Goal: Information Seeking & Learning: Learn about a topic

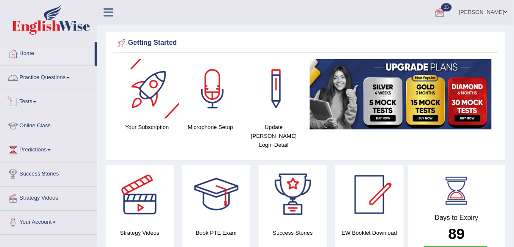
click at [66, 80] on link "Practice Questions" at bounding box center [48, 76] width 96 height 21
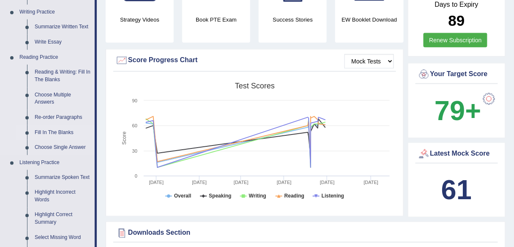
scroll to position [203, 0]
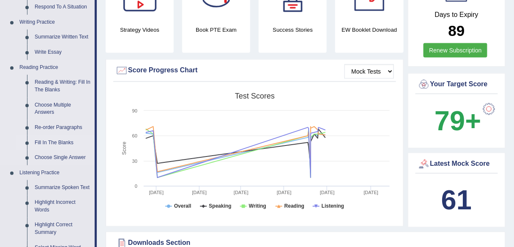
click at [59, 144] on link "Fill In The Blanks" at bounding box center [63, 142] width 64 height 15
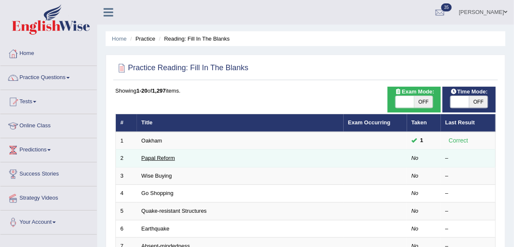
click at [159, 156] on link "Papal Reform" at bounding box center [158, 158] width 33 height 6
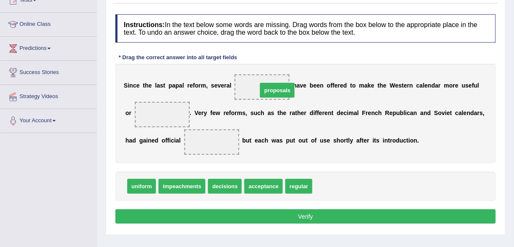
drag, startPoint x: 329, startPoint y: 184, endPoint x: 269, endPoint y: 79, distance: 121.1
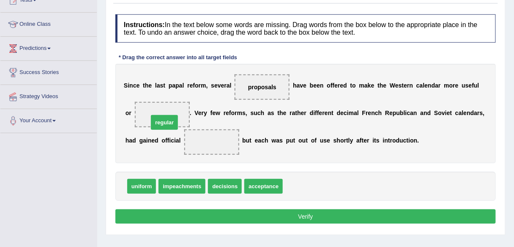
drag, startPoint x: 302, startPoint y: 182, endPoint x: 166, endPoint y: 117, distance: 151.1
drag, startPoint x: 262, startPoint y: 192, endPoint x: 217, endPoint y: 148, distance: 64.0
click at [217, 148] on div "Instructions: In the text below some words are missing. Drag words from the box…" at bounding box center [305, 120] width 385 height 220
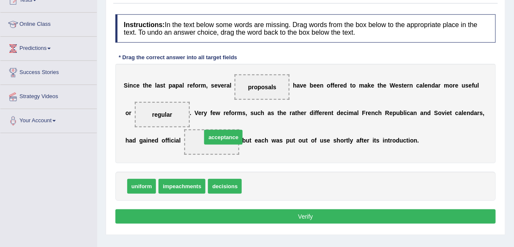
drag, startPoint x: 261, startPoint y: 189, endPoint x: 221, endPoint y: 140, distance: 63.4
click at [322, 220] on button "Verify" at bounding box center [305, 216] width 381 height 14
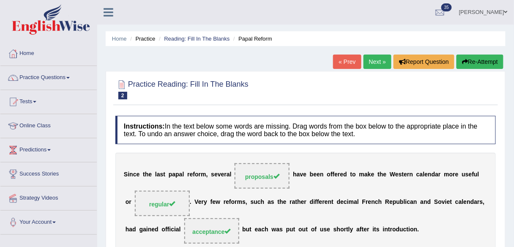
click at [380, 55] on link "Next »" at bounding box center [378, 62] width 28 height 14
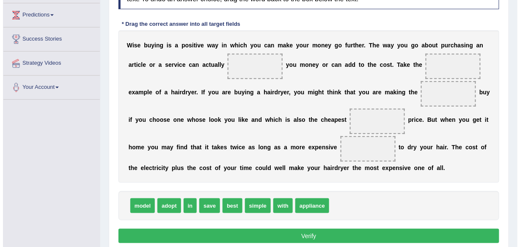
scroll to position [135, 0]
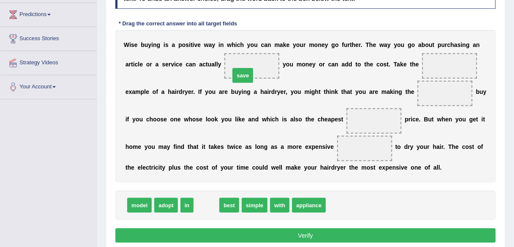
drag, startPoint x: 213, startPoint y: 203, endPoint x: 255, endPoint y: 63, distance: 146.4
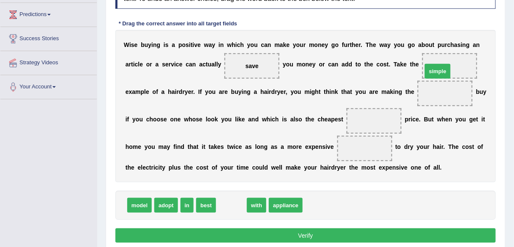
drag, startPoint x: 226, startPoint y: 205, endPoint x: 435, endPoint y: 71, distance: 248.5
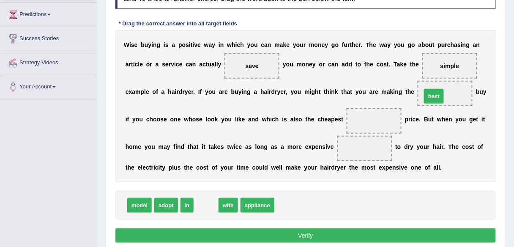
drag, startPoint x: 204, startPoint y: 202, endPoint x: 432, endPoint y: 93, distance: 252.7
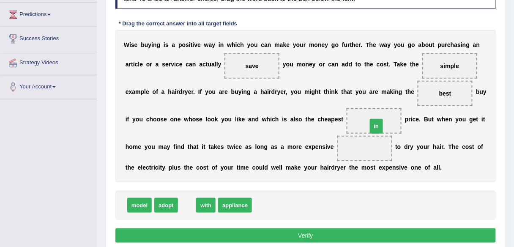
drag, startPoint x: 183, startPoint y: 203, endPoint x: 377, endPoint y: 123, distance: 209.9
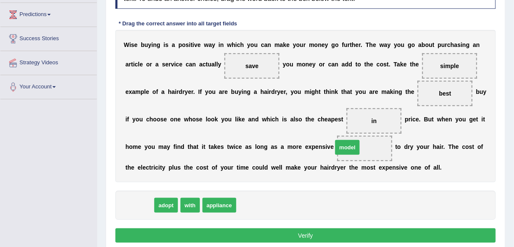
drag, startPoint x: 148, startPoint y: 205, endPoint x: 357, endPoint y: 147, distance: 216.7
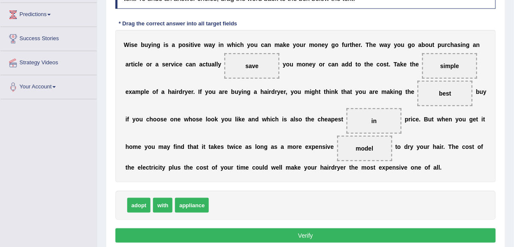
click at [317, 229] on button "Verify" at bounding box center [305, 235] width 381 height 14
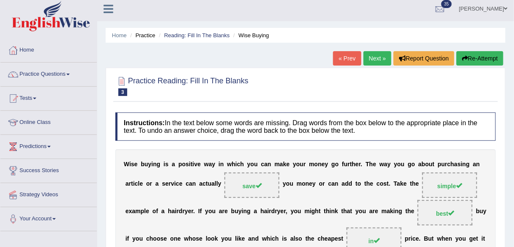
scroll to position [0, 0]
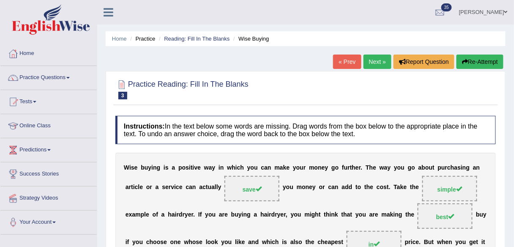
click at [373, 64] on link "Next »" at bounding box center [378, 62] width 28 height 14
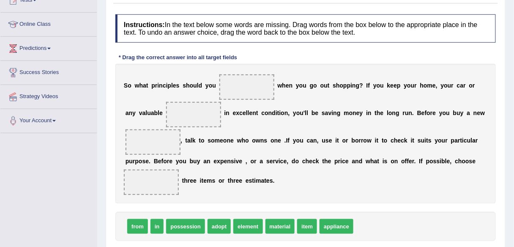
scroll to position [135, 0]
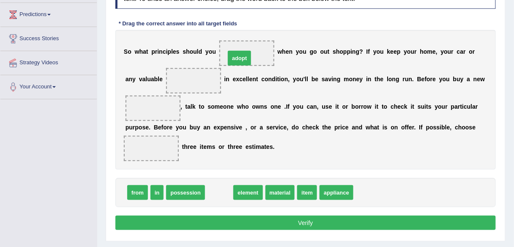
drag, startPoint x: 221, startPoint y: 193, endPoint x: 242, endPoint y: 55, distance: 139.5
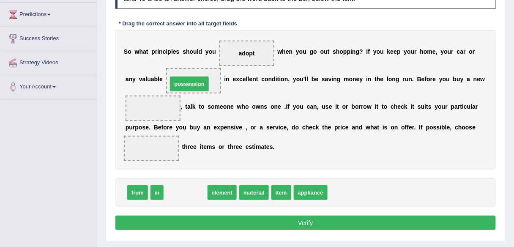
drag, startPoint x: 192, startPoint y: 189, endPoint x: 197, endPoint y: 82, distance: 107.5
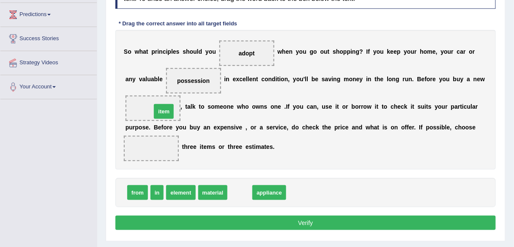
drag, startPoint x: 237, startPoint y: 190, endPoint x: 161, endPoint y: 107, distance: 112.5
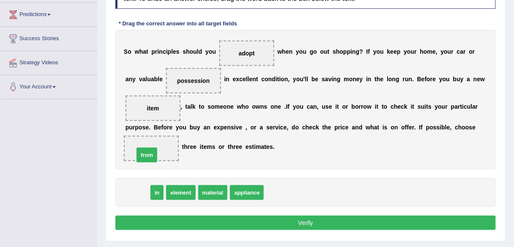
drag, startPoint x: 136, startPoint y: 191, endPoint x: 145, endPoint y: 154, distance: 38.8
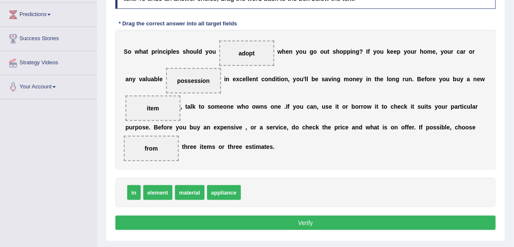
drag, startPoint x: 274, startPoint y: 219, endPoint x: 285, endPoint y: 208, distance: 15.6
click at [274, 219] on button "Verify" at bounding box center [305, 223] width 381 height 14
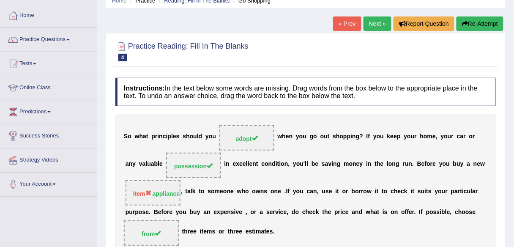
scroll to position [34, 0]
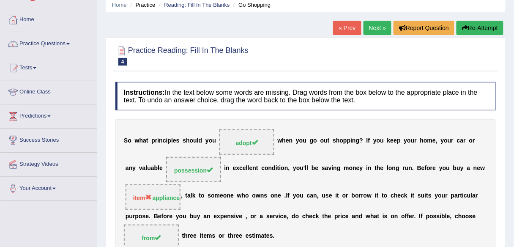
click at [377, 23] on link "Next »" at bounding box center [378, 28] width 28 height 14
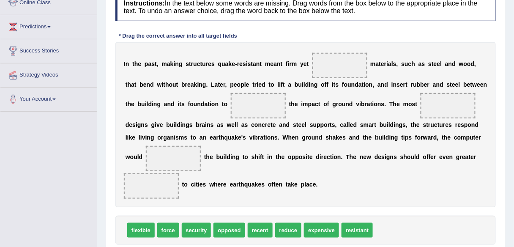
scroll to position [135, 0]
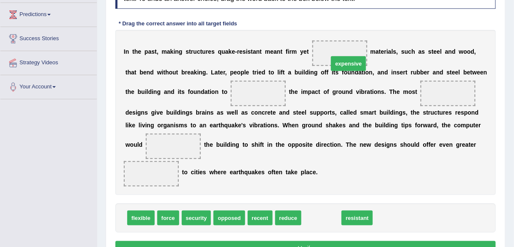
drag, startPoint x: 324, startPoint y: 217, endPoint x: 350, endPoint y: 63, distance: 156.6
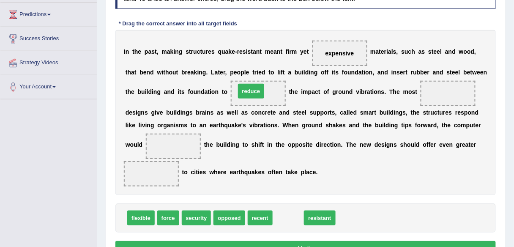
drag, startPoint x: 295, startPoint y: 216, endPoint x: 258, endPoint y: 89, distance: 132.2
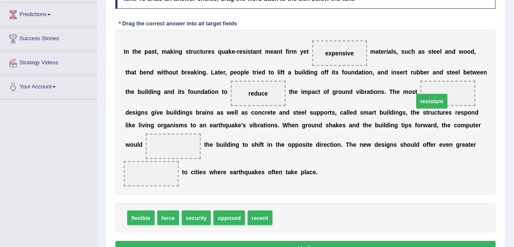
drag, startPoint x: 293, startPoint y: 212, endPoint x: 443, endPoint y: 93, distance: 191.7
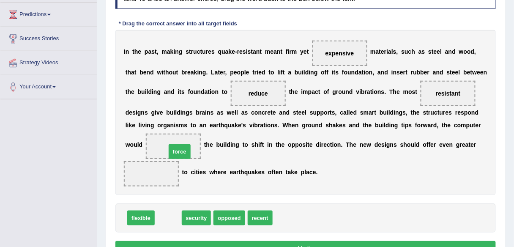
drag, startPoint x: 162, startPoint y: 212, endPoint x: 167, endPoint y: 135, distance: 76.7
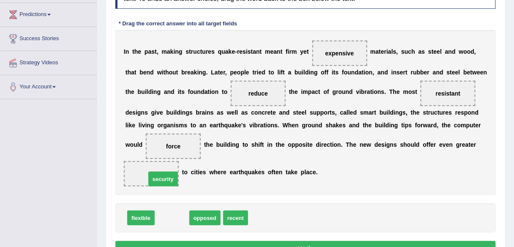
drag, startPoint x: 176, startPoint y: 218, endPoint x: 163, endPoint y: 172, distance: 47.4
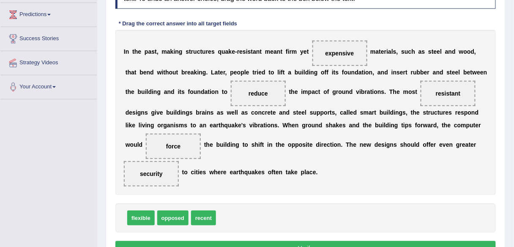
click at [270, 241] on button "Verify" at bounding box center [305, 248] width 381 height 14
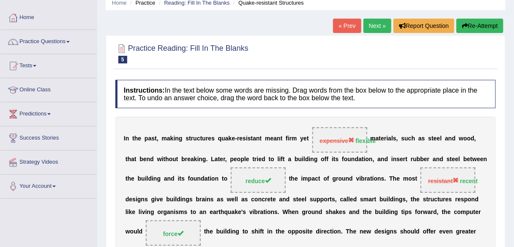
scroll to position [0, 0]
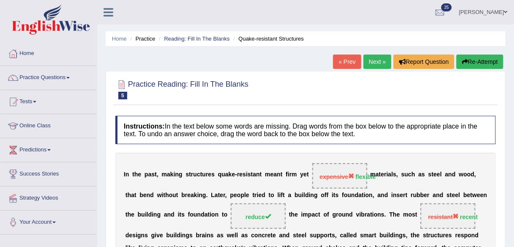
click at [377, 67] on link "Next »" at bounding box center [378, 62] width 28 height 14
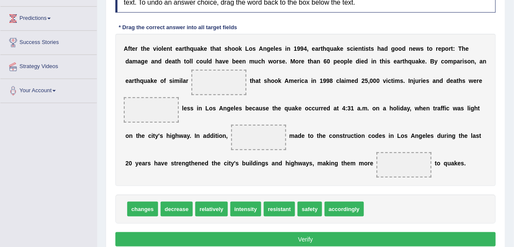
scroll to position [135, 0]
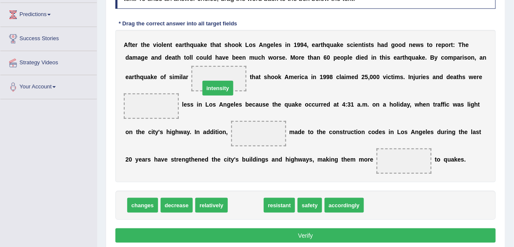
drag, startPoint x: 238, startPoint y: 206, endPoint x: 210, endPoint y: 88, distance: 121.7
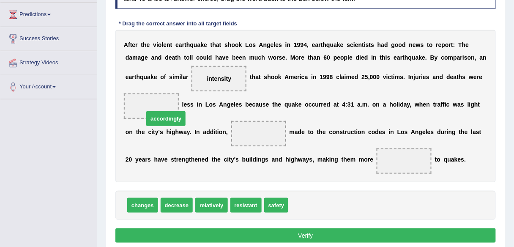
drag, startPoint x: 317, startPoint y: 207, endPoint x: 173, endPoint y: 119, distance: 169.1
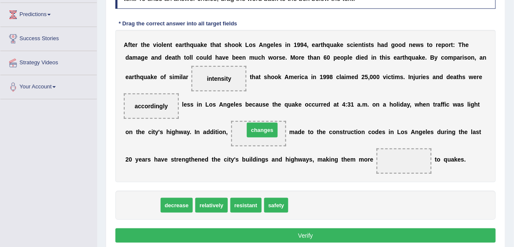
drag, startPoint x: 132, startPoint y: 205, endPoint x: 258, endPoint y: 136, distance: 143.9
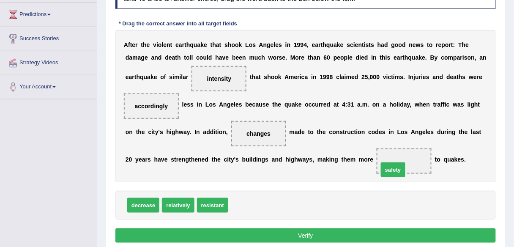
drag, startPoint x: 247, startPoint y: 203, endPoint x: 398, endPoint y: 167, distance: 155.1
click at [326, 230] on button "Verify" at bounding box center [305, 235] width 381 height 14
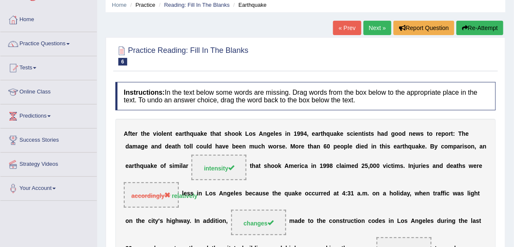
scroll to position [0, 0]
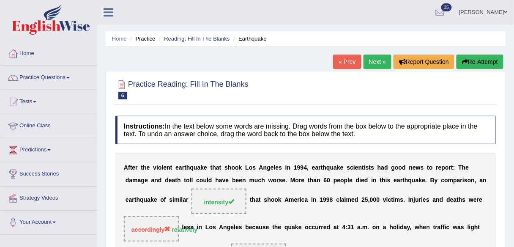
click at [383, 63] on link "Next »" at bounding box center [378, 62] width 28 height 14
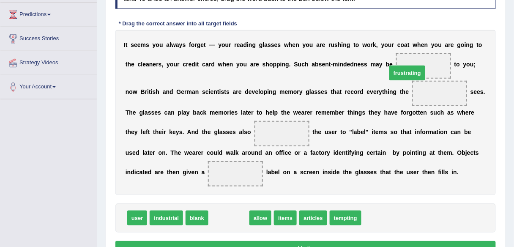
drag, startPoint x: 239, startPoint y: 214, endPoint x: 417, endPoint y: 69, distance: 229.7
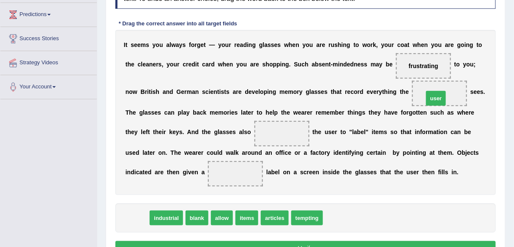
drag, startPoint x: 141, startPoint y: 214, endPoint x: 440, endPoint y: 95, distance: 322.1
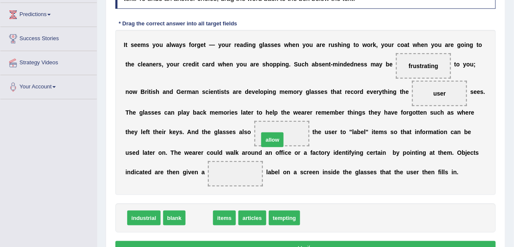
drag, startPoint x: 216, startPoint y: 194, endPoint x: 271, endPoint y: 139, distance: 78.1
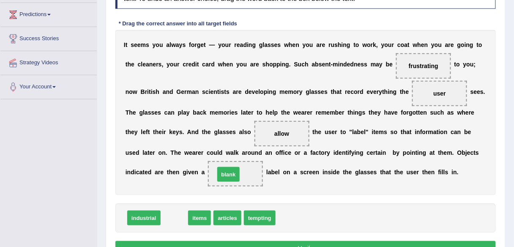
drag, startPoint x: 176, startPoint y: 217, endPoint x: 230, endPoint y: 173, distance: 69.5
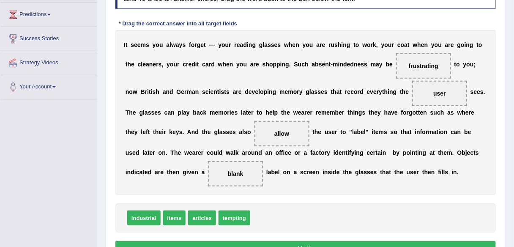
click at [295, 243] on button "Verify" at bounding box center [305, 248] width 381 height 14
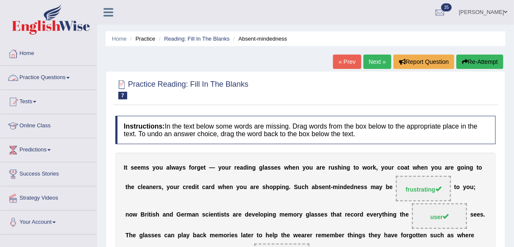
click at [69, 81] on link "Practice Questions" at bounding box center [48, 76] width 96 height 21
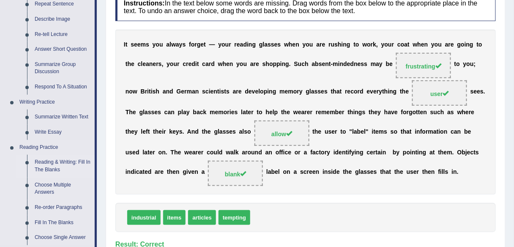
scroll to position [135, 0]
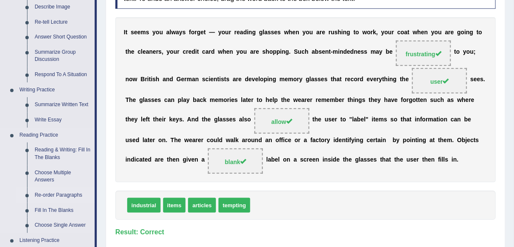
click at [59, 195] on link "Re-order Paragraphs" at bounding box center [63, 195] width 64 height 15
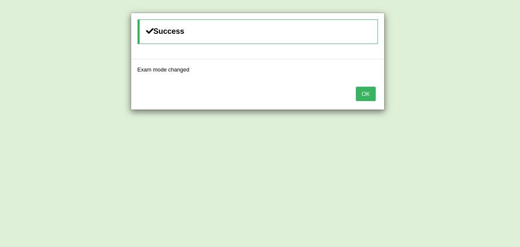
click at [363, 94] on button "OK" at bounding box center [365, 94] width 19 height 14
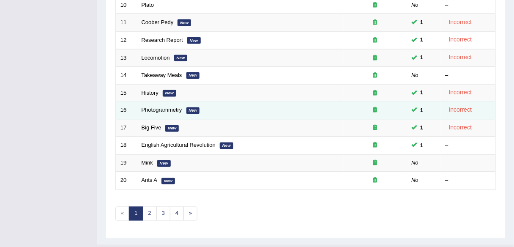
scroll to position [309, 0]
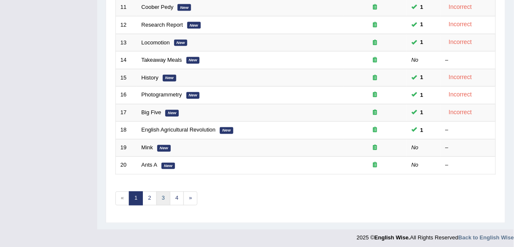
click at [164, 198] on link "3" at bounding box center [163, 199] width 14 height 14
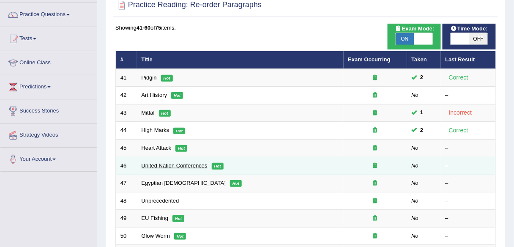
scroll to position [68, 0]
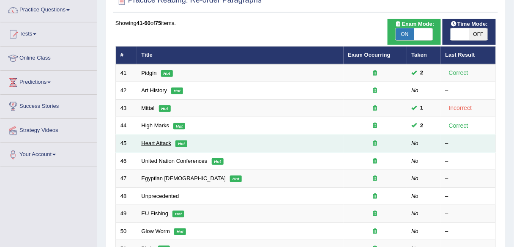
click at [162, 144] on link "Heart Attack" at bounding box center [157, 143] width 30 height 6
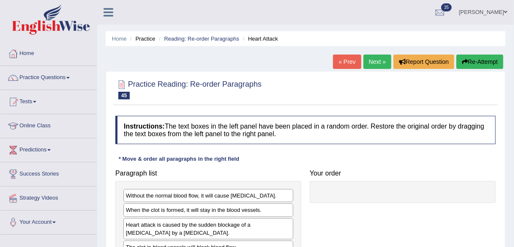
click at [376, 60] on link "Next »" at bounding box center [378, 62] width 28 height 14
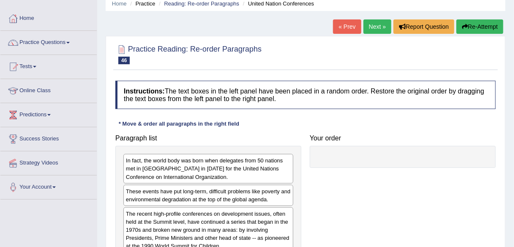
scroll to position [34, 0]
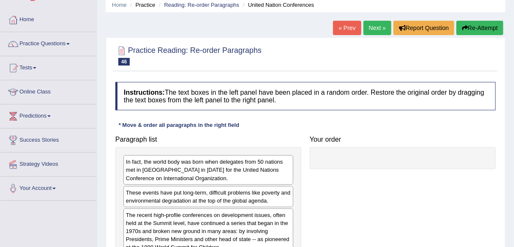
drag, startPoint x: 343, startPoint y: 31, endPoint x: 341, endPoint y: 36, distance: 5.5
click at [343, 31] on link "« Prev" at bounding box center [347, 28] width 28 height 14
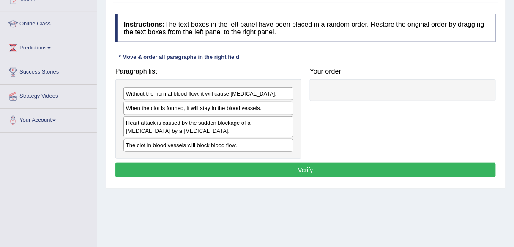
scroll to position [102, 0]
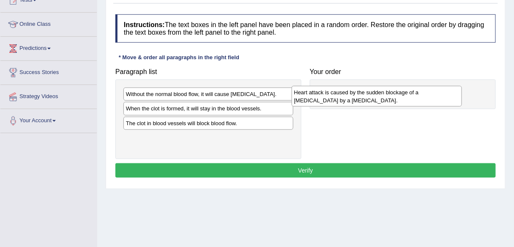
drag, startPoint x: 180, startPoint y: 129, endPoint x: 351, endPoint y: 98, distance: 173.7
click at [351, 98] on div "Heart attack is caused by the sudden blockage of a [MEDICAL_DATA] by a [MEDICAL…" at bounding box center [377, 96] width 170 height 21
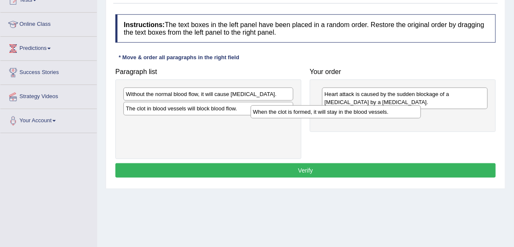
drag, startPoint x: 251, startPoint y: 111, endPoint x: 378, endPoint y: 115, distance: 127.4
click at [378, 115] on div "When the clot is formed, it will stay in the blood vessels." at bounding box center [336, 111] width 170 height 13
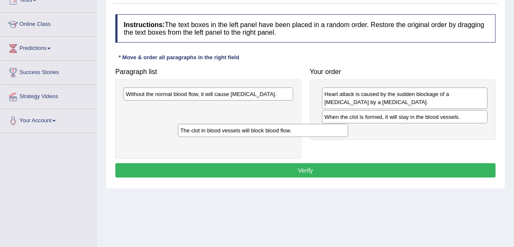
drag, startPoint x: 280, startPoint y: 111, endPoint x: 414, endPoint y: 135, distance: 136.3
click at [348, 137] on div "The clot in blood vessels will block blood flow." at bounding box center [263, 130] width 170 height 13
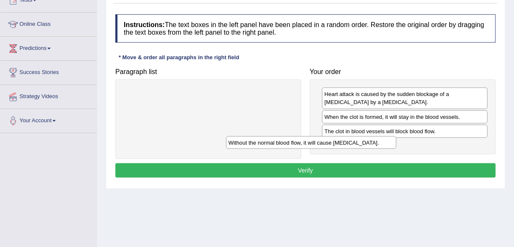
drag, startPoint x: 290, startPoint y: 96, endPoint x: 439, endPoint y: 145, distance: 156.9
click at [397, 145] on div "Without the normal blood flow, it will cause [MEDICAL_DATA]." at bounding box center [311, 142] width 170 height 13
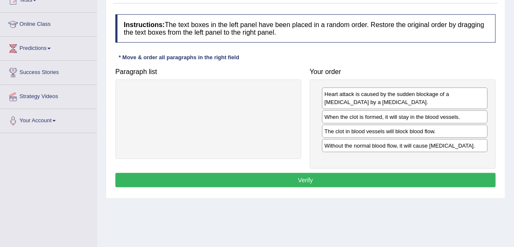
click at [302, 174] on button "Verify" at bounding box center [305, 180] width 381 height 14
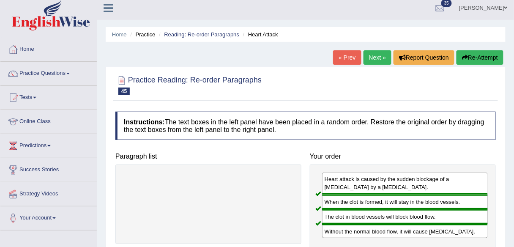
scroll to position [0, 0]
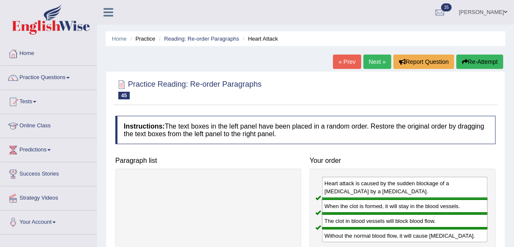
click at [368, 66] on link "Next »" at bounding box center [378, 62] width 28 height 14
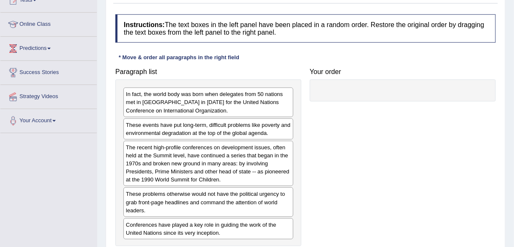
scroll to position [135, 0]
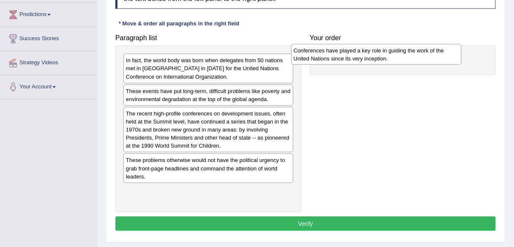
drag, startPoint x: 210, startPoint y: 192, endPoint x: 381, endPoint y: 49, distance: 222.2
click at [381, 49] on div "Conferences have played a key role in guiding the work of the United Nations si…" at bounding box center [376, 54] width 170 height 21
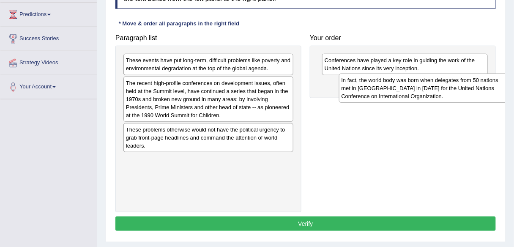
drag, startPoint x: 253, startPoint y: 62, endPoint x: 469, endPoint y: 80, distance: 216.5
click at [469, 80] on div "In fact, the world body was born when delegates from 50 nations met in San Fran…" at bounding box center [424, 88] width 170 height 29
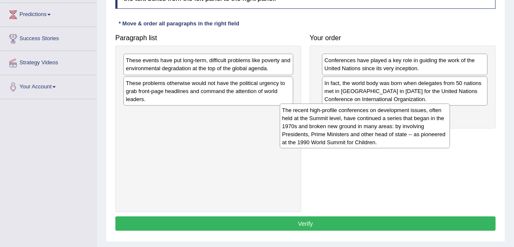
drag, startPoint x: 247, startPoint y: 100, endPoint x: 403, endPoint y: 127, distance: 158.9
click at [403, 127] on div "The recent high-profile conferences on development issues, often held at the Su…" at bounding box center [365, 126] width 170 height 45
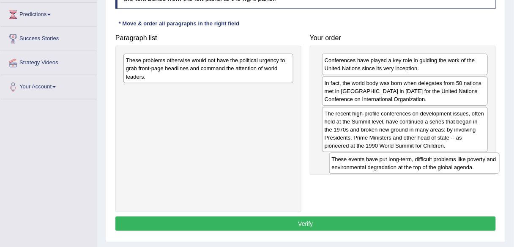
drag, startPoint x: 220, startPoint y: 70, endPoint x: 426, endPoint y: 168, distance: 227.9
click at [426, 168] on div "These events have put long-term, difficult problems like poverty and environmen…" at bounding box center [414, 163] width 170 height 21
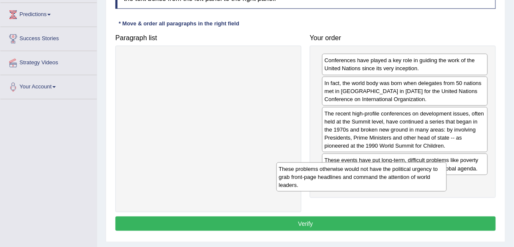
drag, startPoint x: 269, startPoint y: 88, endPoint x: 420, endPoint y: 184, distance: 178.5
click at [420, 184] on div "These problems otherwise would not have the political urgency to grab front-pag…" at bounding box center [362, 176] width 170 height 29
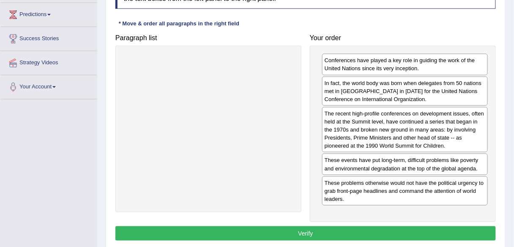
click at [314, 232] on button "Verify" at bounding box center [305, 233] width 381 height 14
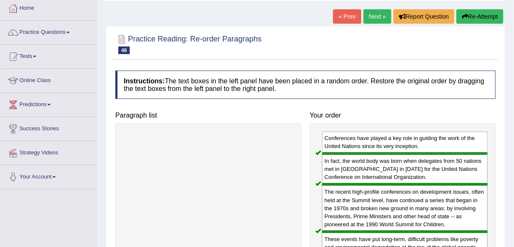
scroll to position [0, 0]
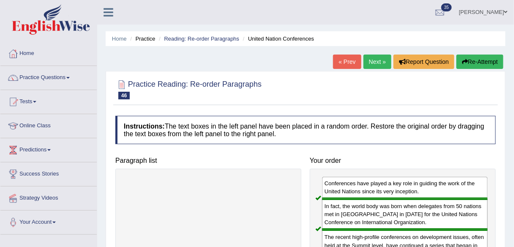
click at [368, 63] on link "Next »" at bounding box center [378, 62] width 28 height 14
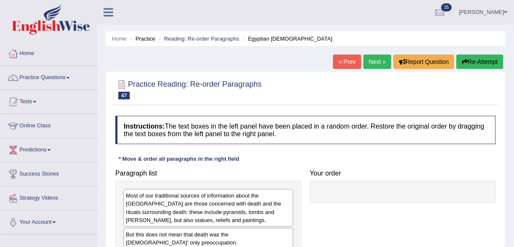
click at [481, 13] on link "[PERSON_NAME]" at bounding box center [483, 11] width 61 height 22
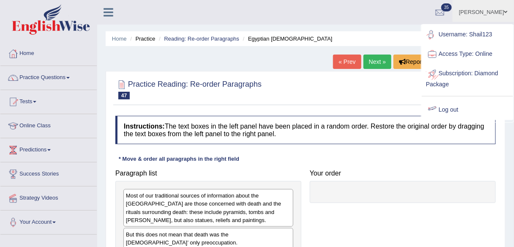
click at [456, 107] on link "Log out" at bounding box center [467, 109] width 91 height 19
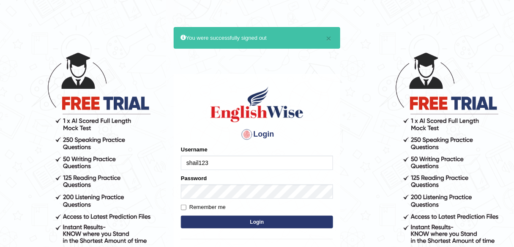
drag, startPoint x: 0, startPoint y: 0, endPoint x: 159, endPoint y: 161, distance: 226.1
click at [159, 161] on body "× You were successfully signed out Login Please fix the following errors: Usern…" at bounding box center [257, 149] width 514 height 247
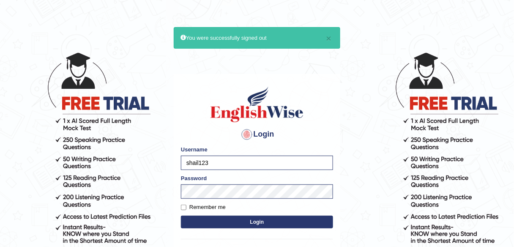
type input "d"
type input "florbello"
click at [252, 222] on button "Login" at bounding box center [257, 222] width 152 height 13
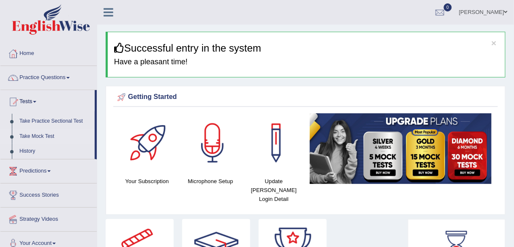
click at [40, 134] on link "Take Mock Test" at bounding box center [55, 136] width 79 height 15
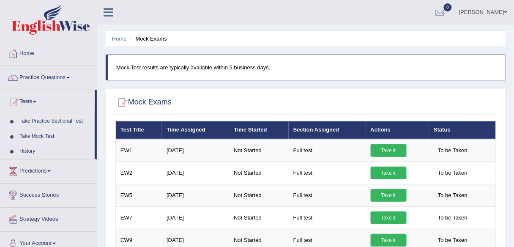
click at [41, 120] on link "Take Practice Sectional Test" at bounding box center [55, 121] width 79 height 15
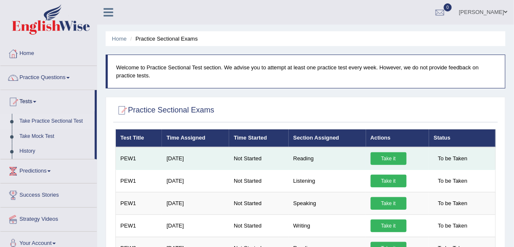
click at [382, 155] on link "Take it" at bounding box center [389, 158] width 36 height 13
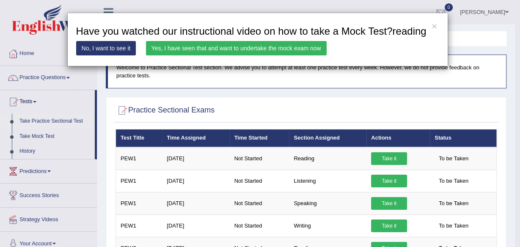
click at [195, 52] on link "Yes, I have seen that and want to undertake the mock exam now" at bounding box center [236, 48] width 181 height 14
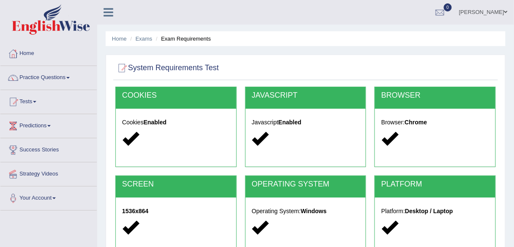
click at [42, 56] on link "Home" at bounding box center [48, 52] width 96 height 21
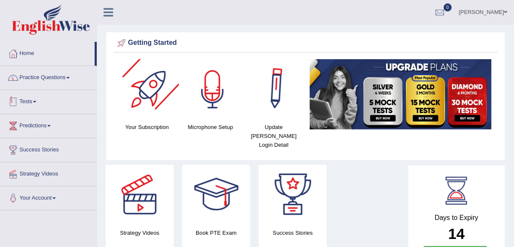
click at [60, 80] on link "Practice Questions" at bounding box center [48, 76] width 96 height 21
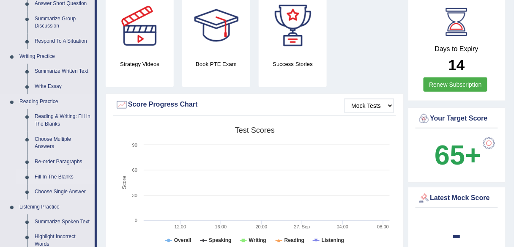
scroll to position [169, 0]
click at [57, 159] on link "Re-order Paragraphs" at bounding box center [63, 161] width 64 height 15
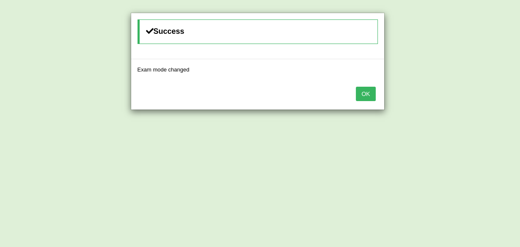
click at [373, 89] on button "OK" at bounding box center [365, 94] width 19 height 14
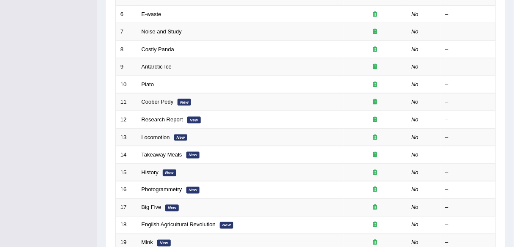
scroll to position [305, 0]
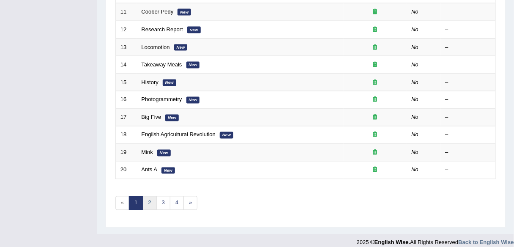
click at [145, 203] on link "2" at bounding box center [150, 203] width 14 height 14
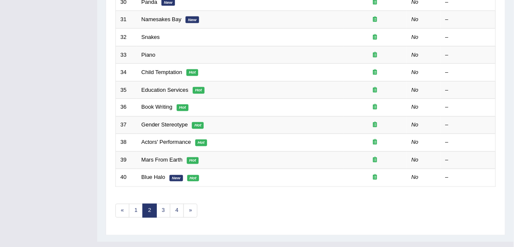
scroll to position [309, 0]
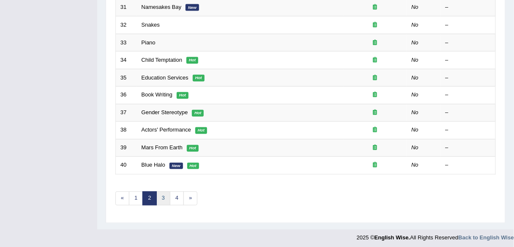
click at [162, 192] on link "3" at bounding box center [163, 199] width 14 height 14
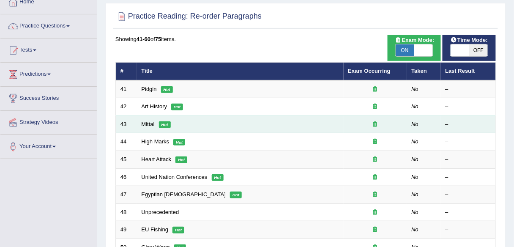
scroll to position [68, 0]
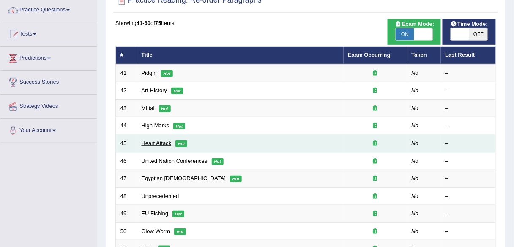
click at [161, 143] on link "Heart Attack" at bounding box center [157, 143] width 30 height 6
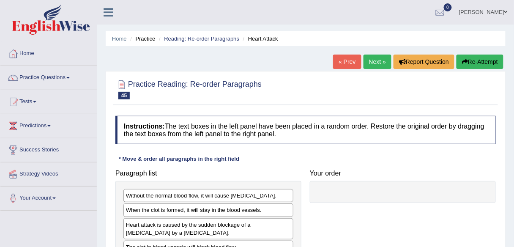
click at [370, 63] on link "Next »" at bounding box center [378, 62] width 28 height 14
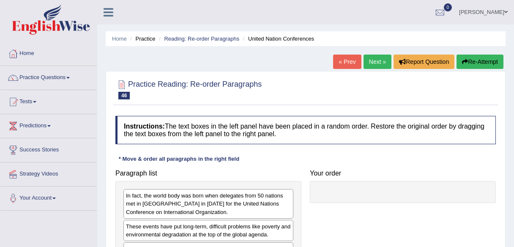
click at [372, 65] on link "Next »" at bounding box center [378, 62] width 28 height 14
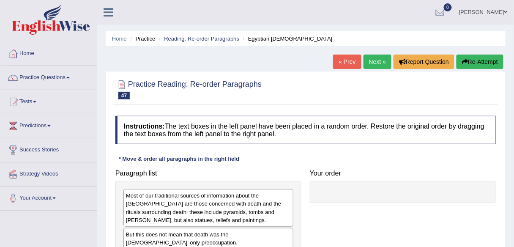
click at [372, 65] on link "Next »" at bounding box center [378, 62] width 28 height 14
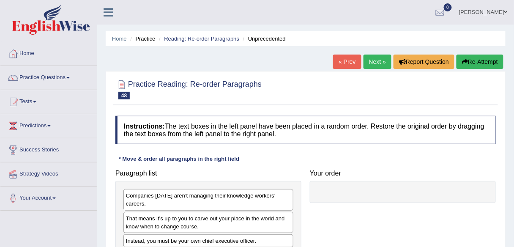
click at [347, 67] on link "« Prev" at bounding box center [347, 62] width 28 height 14
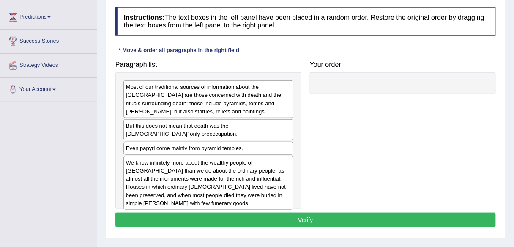
scroll to position [102, 0]
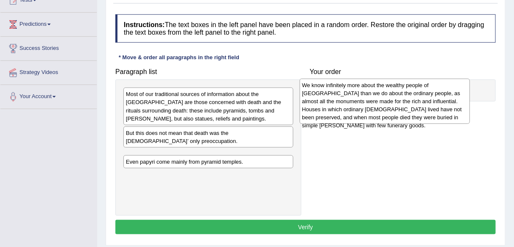
drag, startPoint x: 204, startPoint y: 185, endPoint x: 381, endPoint y: 99, distance: 197.5
click at [381, 99] on div "We know infinitely more about the wealthy people of [GEOGRAPHIC_DATA] than we d…" at bounding box center [385, 101] width 170 height 45
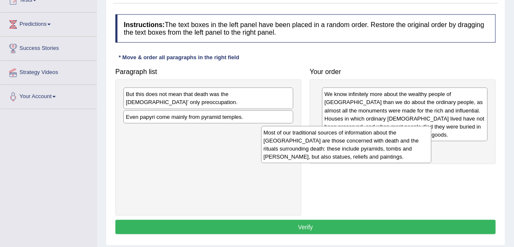
drag, startPoint x: 260, startPoint y: 117, endPoint x: 403, endPoint y: 155, distance: 148.3
click at [403, 155] on div "Most of our traditional sources of information about the [GEOGRAPHIC_DATA] are …" at bounding box center [346, 144] width 170 height 37
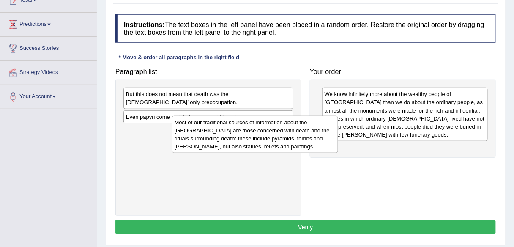
drag, startPoint x: 345, startPoint y: 153, endPoint x: 172, endPoint y: 134, distance: 173.5
click at [172, 134] on div "Most of our traditional sources of information about the [GEOGRAPHIC_DATA] are …" at bounding box center [255, 134] width 166 height 37
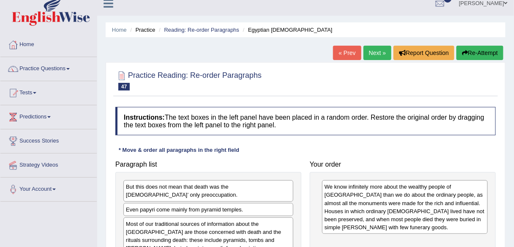
scroll to position [0, 0]
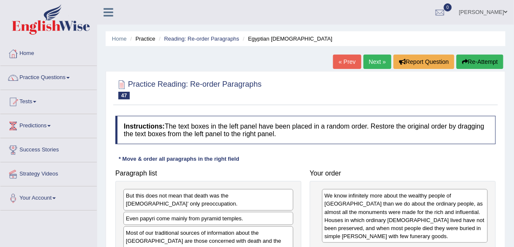
click at [481, 67] on button "Re-Attempt" at bounding box center [480, 62] width 47 height 14
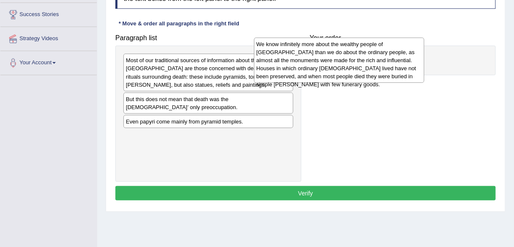
click at [424, 39] on div "We know infinitely more about the wealthy people of Egypt than we do about the …" at bounding box center [339, 60] width 170 height 45
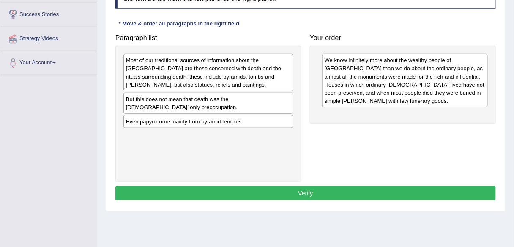
click at [315, 121] on div "Paragraph list Most of our traditional sources of information about the Old Kin…" at bounding box center [305, 106] width 389 height 152
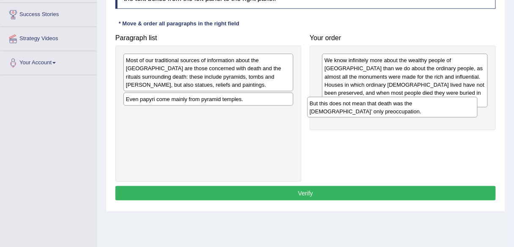
drag, startPoint x: 218, startPoint y: 100, endPoint x: 416, endPoint y: 105, distance: 197.6
click at [416, 105] on div "But this does not mean that death was the Egyptians’ only preoccupation." at bounding box center [392, 107] width 170 height 21
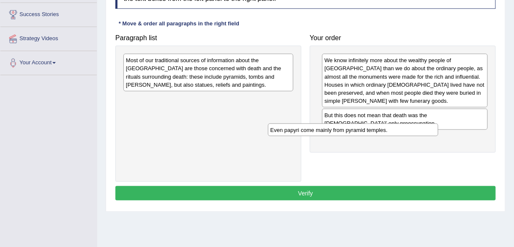
drag, startPoint x: 233, startPoint y: 97, endPoint x: 378, endPoint y: 129, distance: 148.4
click at [378, 129] on div "Even papyri come mainly from pyramid temples." at bounding box center [353, 129] width 170 height 13
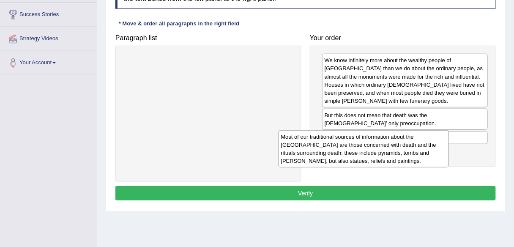
drag, startPoint x: 267, startPoint y: 80, endPoint x: 422, endPoint y: 157, distance: 173.1
click at [422, 157] on div "Most of our traditional sources of information about the Old Kingdom are those …" at bounding box center [364, 148] width 170 height 37
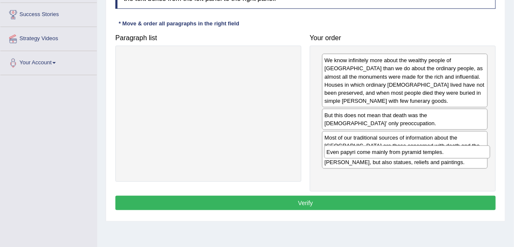
drag, startPoint x: 391, startPoint y: 132, endPoint x: 393, endPoint y: 155, distance: 23.4
click at [393, 155] on div "Even papyri come mainly from pyramid temples." at bounding box center [407, 151] width 166 height 13
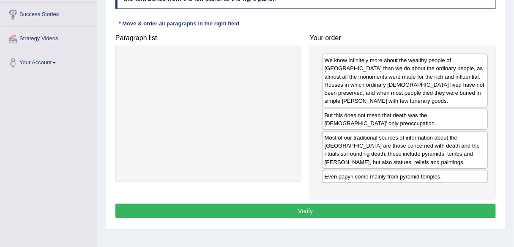
click at [325, 204] on button "Verify" at bounding box center [305, 211] width 381 height 14
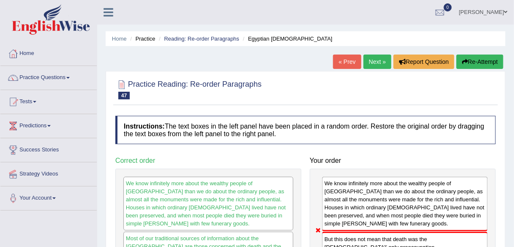
click at [380, 55] on link "Next »" at bounding box center [378, 62] width 28 height 14
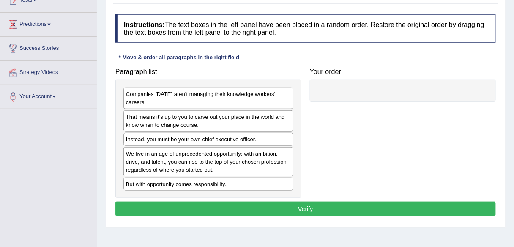
scroll to position [102, 0]
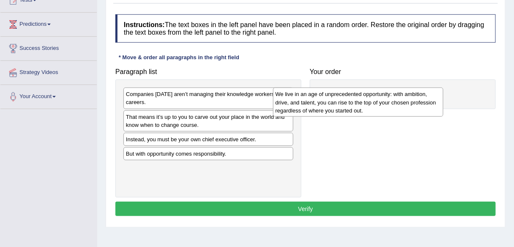
drag, startPoint x: 207, startPoint y: 159, endPoint x: 373, endPoint y: 96, distance: 177.1
click at [373, 96] on div "We live in an age of unprecedented opportunity: with ambition, drive, and talen…" at bounding box center [358, 102] width 170 height 29
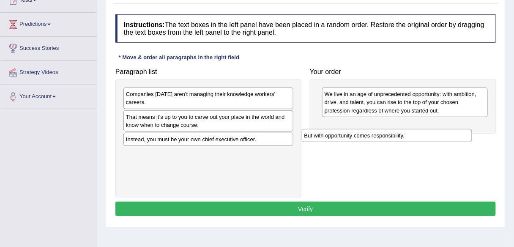
drag, startPoint x: 250, startPoint y: 154, endPoint x: 440, endPoint y: 125, distance: 192.5
click at [440, 129] on div "But with opportunity comes responsibility." at bounding box center [387, 135] width 170 height 13
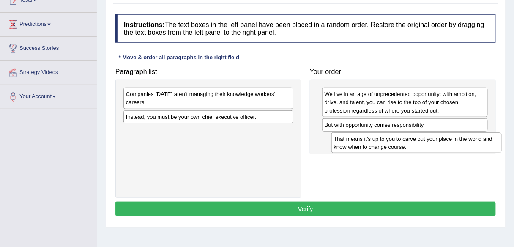
drag, startPoint x: 162, startPoint y: 123, endPoint x: 370, endPoint y: 145, distance: 209.3
click at [370, 145] on div "That means it’s up to you to carve out your place in the world and know when to…" at bounding box center [417, 142] width 170 height 21
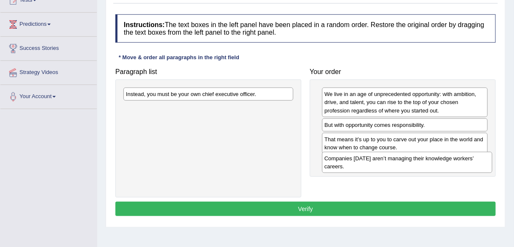
drag, startPoint x: 176, startPoint y: 99, endPoint x: 375, endPoint y: 164, distance: 208.9
click at [375, 164] on div "Companies [DATE] aren’t managing their knowledge workers’ careers." at bounding box center [407, 162] width 170 height 21
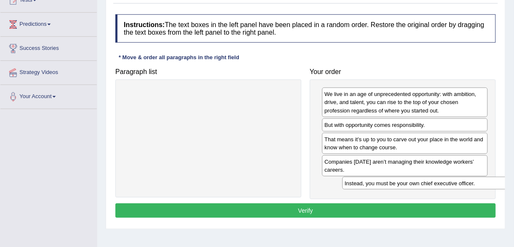
drag, startPoint x: 183, startPoint y: 93, endPoint x: 401, endPoint y: 185, distance: 236.9
click at [403, 182] on div "Instead, you must be your own chief executive officer." at bounding box center [428, 183] width 170 height 13
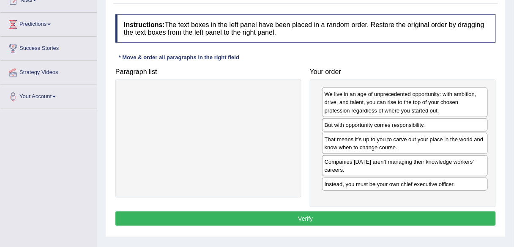
click at [379, 216] on button "Verify" at bounding box center [305, 218] width 381 height 14
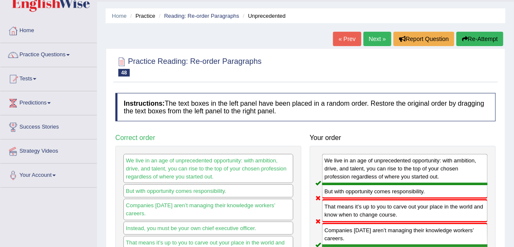
scroll to position [22, 0]
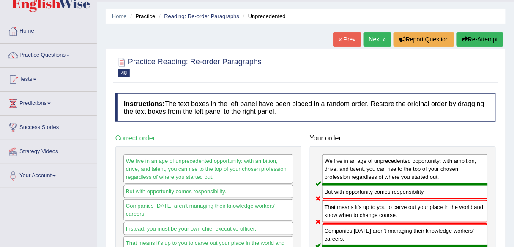
click at [372, 42] on link "Next »" at bounding box center [378, 39] width 28 height 14
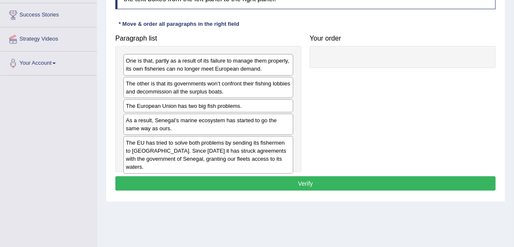
scroll to position [135, 0]
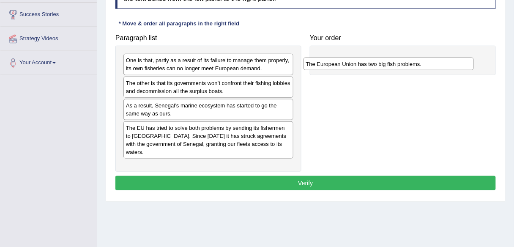
drag, startPoint x: 138, startPoint y: 103, endPoint x: 318, endPoint y: 62, distance: 184.8
click at [318, 62] on div "The European Union has two big fish problems." at bounding box center [389, 64] width 170 height 13
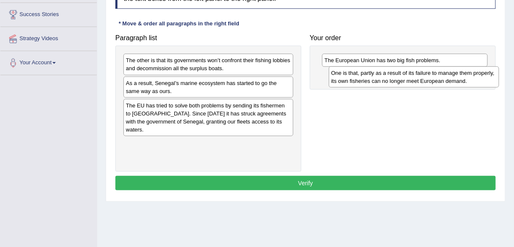
drag, startPoint x: 179, startPoint y: 55, endPoint x: 379, endPoint y: 69, distance: 200.0
click at [379, 69] on div "One is that, partly as a result of its failure to manage them properly, its own…" at bounding box center [414, 76] width 170 height 21
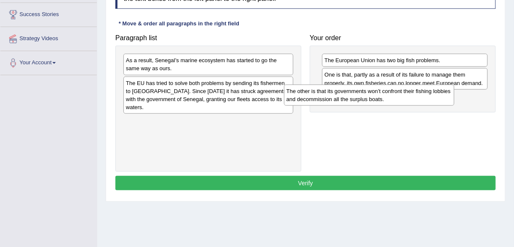
drag, startPoint x: 230, startPoint y: 66, endPoint x: 395, endPoint y: 96, distance: 167.2
click at [395, 96] on div "The other is that its governments won’t confront their fishing lobbies and deco…" at bounding box center [369, 95] width 170 height 21
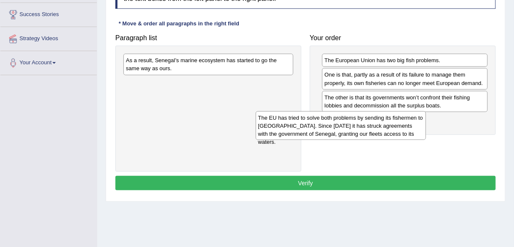
drag, startPoint x: 225, startPoint y: 90, endPoint x: 334, endPoint y: 116, distance: 112.1
click at [360, 126] on div "The EU has tried to solve both problems by sending its fishermen to West Africa…" at bounding box center [341, 125] width 170 height 29
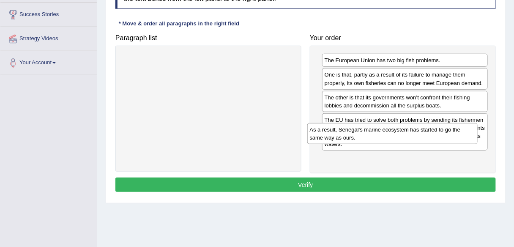
drag, startPoint x: 241, startPoint y: 64, endPoint x: 437, endPoint y: 151, distance: 213.8
click at [437, 144] on div "As a result, Senegal’s marine ecosystem has started to go the same way as ours." at bounding box center [392, 133] width 170 height 21
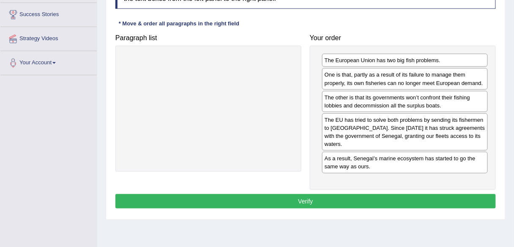
click at [397, 194] on button "Verify" at bounding box center [305, 201] width 381 height 14
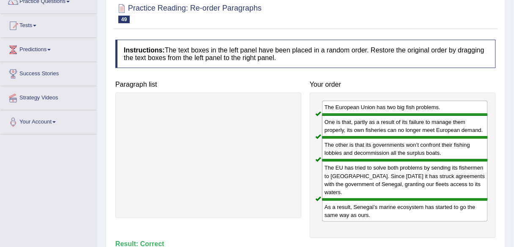
scroll to position [0, 0]
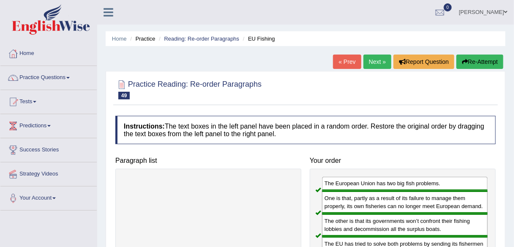
click at [370, 63] on link "Next »" at bounding box center [378, 62] width 28 height 14
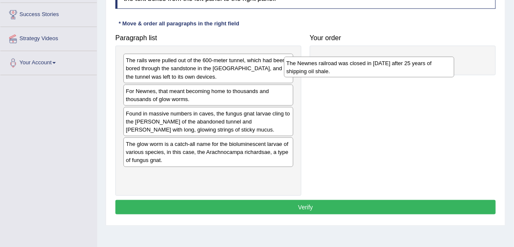
drag, startPoint x: 187, startPoint y: 93, endPoint x: 346, endPoint y: 66, distance: 160.5
click at [346, 66] on div "The Newnes railroad was closed in [DATE] after 25 years of shipping oil shale." at bounding box center [369, 67] width 170 height 21
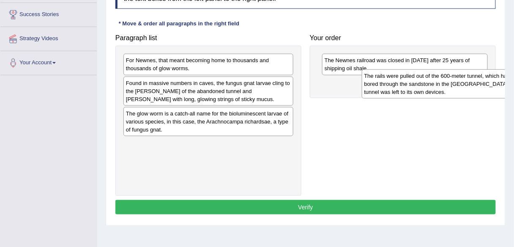
drag, startPoint x: 213, startPoint y: 69, endPoint x: 419, endPoint y: 85, distance: 206.1
click at [419, 85] on div "The rails were pulled out of the 600-meter tunnel, which had been bored through…" at bounding box center [447, 83] width 170 height 29
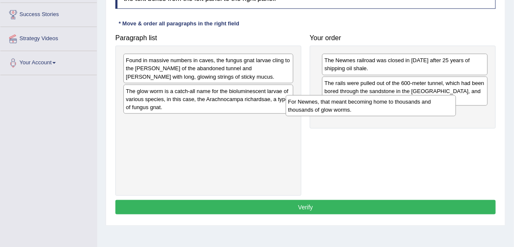
drag, startPoint x: 186, startPoint y: 67, endPoint x: 348, endPoint y: 108, distance: 167.6
click at [348, 108] on div "For Newnes, that meant becoming home to thousands and thousands of glow worms." at bounding box center [371, 105] width 170 height 21
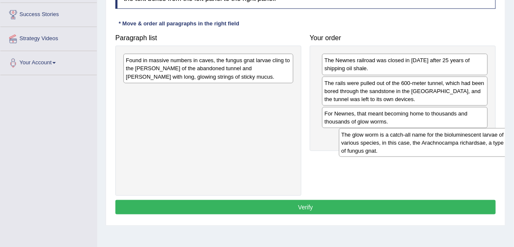
drag, startPoint x: 181, startPoint y: 107, endPoint x: 319, endPoint y: 119, distance: 137.9
click at [396, 151] on div "The glow worm is a catch-all name for the bioluminescent larvae of various spec…" at bounding box center [424, 142] width 170 height 29
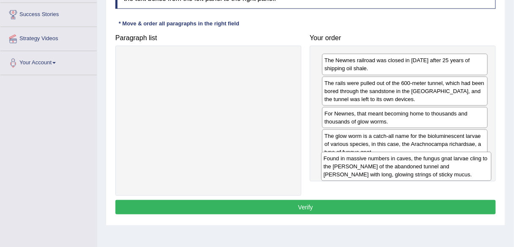
drag, startPoint x: 227, startPoint y: 66, endPoint x: 420, endPoint y: 161, distance: 215.2
click at [420, 161] on div "Found in massive numbers in caves, the fungus gnat larvae cling to the rocky wa…" at bounding box center [406, 166] width 170 height 29
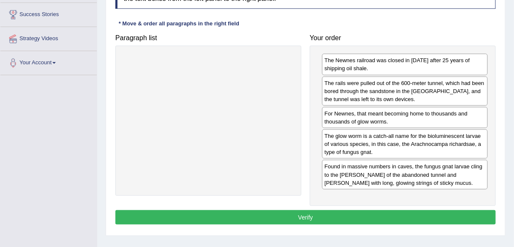
click at [395, 217] on button "Verify" at bounding box center [305, 217] width 381 height 14
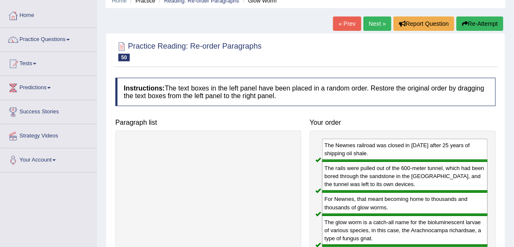
scroll to position [34, 0]
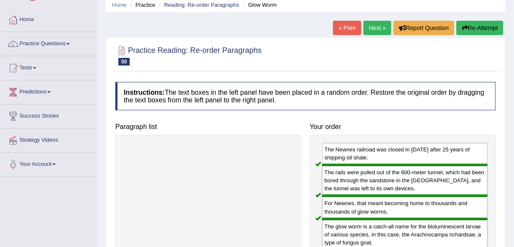
click at [373, 32] on link "Next »" at bounding box center [378, 28] width 28 height 14
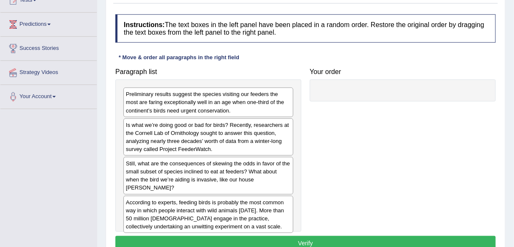
scroll to position [135, 0]
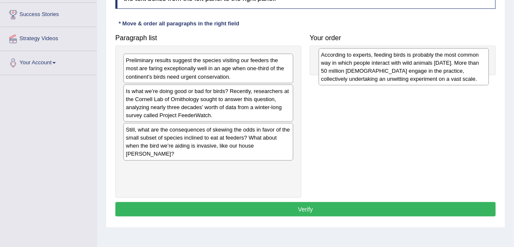
drag, startPoint x: 181, startPoint y: 167, endPoint x: 375, endPoint y: 63, distance: 219.7
click at [375, 63] on div "According to experts, feeding birds is probably the most common way in which pe…" at bounding box center [404, 66] width 170 height 37
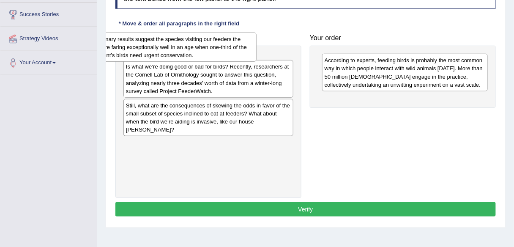
drag, startPoint x: 218, startPoint y: 72, endPoint x: 175, endPoint y: 52, distance: 47.3
click at [174, 51] on div "Preliminary results suggest the species visiting our feeders the most are farin…" at bounding box center [171, 47] width 170 height 29
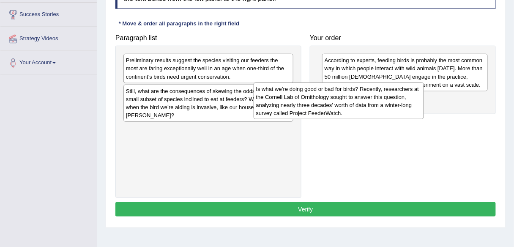
drag, startPoint x: 179, startPoint y: 101, endPoint x: 310, endPoint y: 99, distance: 130.3
click at [310, 99] on div "Is what we’re doing good or bad for birds? Recently, researchers at the Cornell…" at bounding box center [339, 100] width 170 height 37
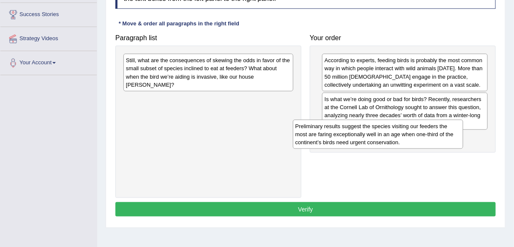
drag, startPoint x: 209, startPoint y: 70, endPoint x: 379, endPoint y: 136, distance: 182.0
click at [379, 136] on div "Preliminary results suggest the species visiting our feeders the most are farin…" at bounding box center [378, 134] width 170 height 29
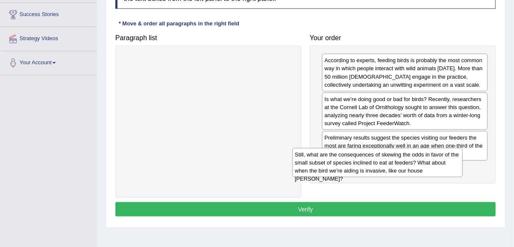
drag, startPoint x: 303, startPoint y: 97, endPoint x: 425, endPoint y: 168, distance: 140.6
click at [424, 168] on div "Still, what are the consequences of skewing the odds in favor of the small subs…" at bounding box center [378, 162] width 170 height 29
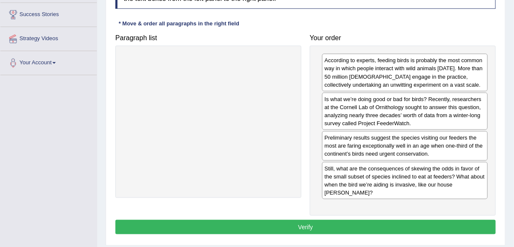
click at [343, 220] on button "Verify" at bounding box center [305, 227] width 381 height 14
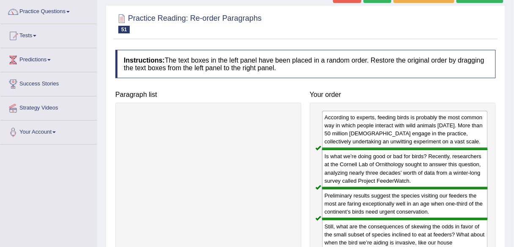
scroll to position [0, 0]
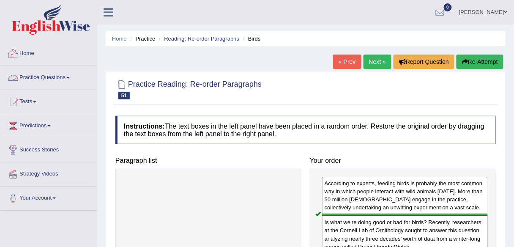
click at [57, 58] on link "Home" at bounding box center [48, 52] width 96 height 21
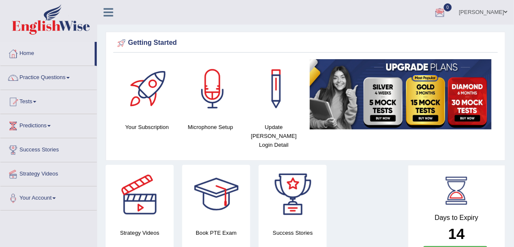
click at [478, 15] on link "[PERSON_NAME]" at bounding box center [483, 11] width 61 height 22
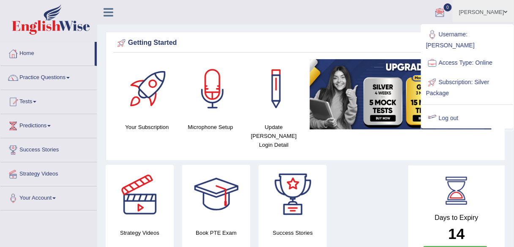
click at [459, 109] on link "Log out" at bounding box center [467, 118] width 91 height 19
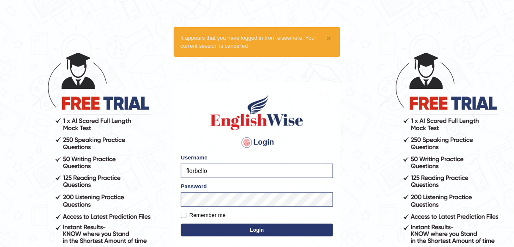
drag, startPoint x: 230, startPoint y: 168, endPoint x: 176, endPoint y: 168, distance: 54.1
click at [176, 168] on div "Login Please fix the following errors: Username florbello Password Remember me …" at bounding box center [257, 188] width 167 height 212
type input "shail123"
click at [219, 217] on label "Remember me" at bounding box center [203, 215] width 45 height 8
click at [187, 217] on input "Remember me" at bounding box center [183, 215] width 5 height 5
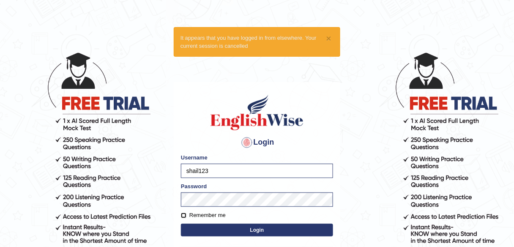
checkbox input "true"
click at [225, 235] on button "Login" at bounding box center [257, 230] width 152 height 13
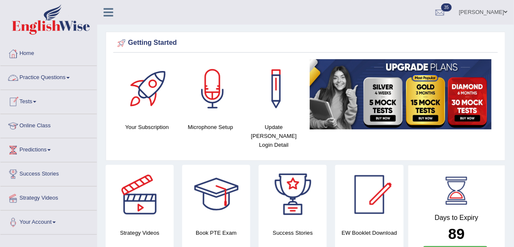
click at [66, 82] on link "Practice Questions" at bounding box center [48, 76] width 96 height 21
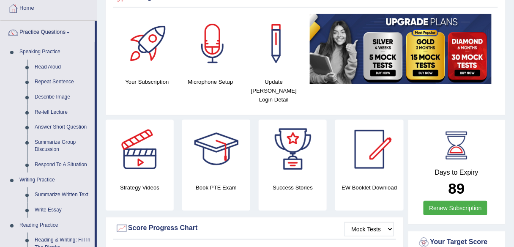
scroll to position [34, 0]
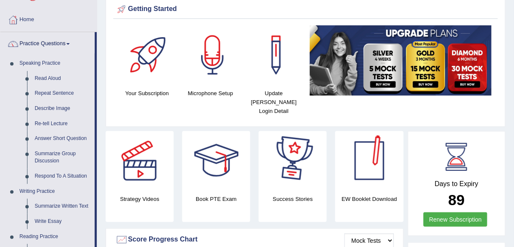
click at [57, 39] on link "Practice Questions" at bounding box center [47, 42] width 94 height 21
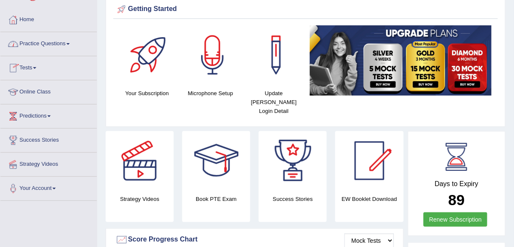
click at [67, 44] on link "Practice Questions" at bounding box center [48, 42] width 96 height 21
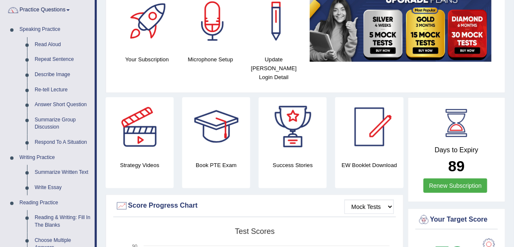
scroll to position [0, 0]
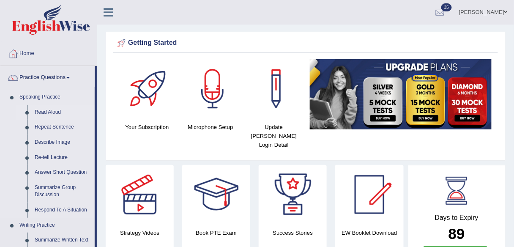
drag, startPoint x: 44, startPoint y: 112, endPoint x: 53, endPoint y: 112, distance: 9.7
click at [44, 112] on link "Read Aloud" at bounding box center [63, 112] width 64 height 15
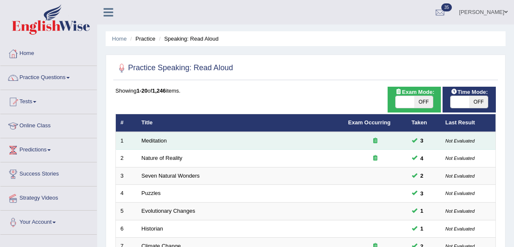
drag, startPoint x: 0, startPoint y: 0, endPoint x: 225, endPoint y: 140, distance: 265.1
click at [154, 141] on link "Meditation" at bounding box center [154, 140] width 25 height 6
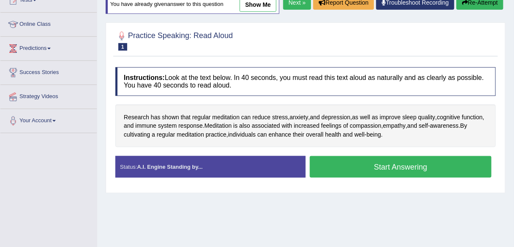
scroll to position [117, 0]
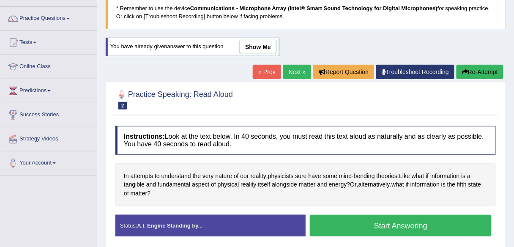
scroll to position [2, 0]
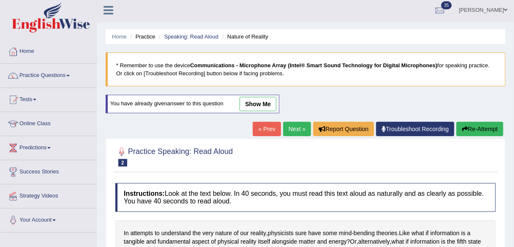
click at [297, 129] on link "Next »" at bounding box center [297, 129] width 28 height 14
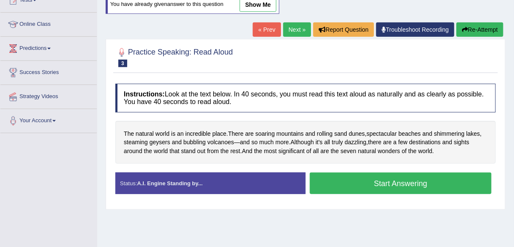
click at [301, 28] on link "Next »" at bounding box center [297, 29] width 28 height 14
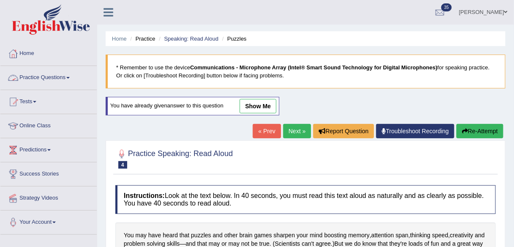
click at [52, 77] on link "Practice Questions" at bounding box center [48, 76] width 96 height 21
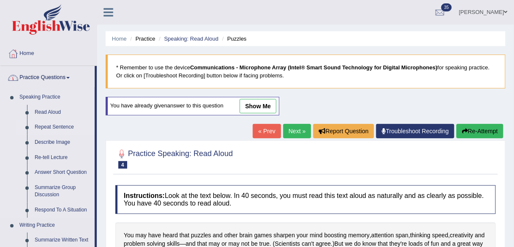
click at [49, 123] on link "Repeat Sentence" at bounding box center [63, 127] width 64 height 15
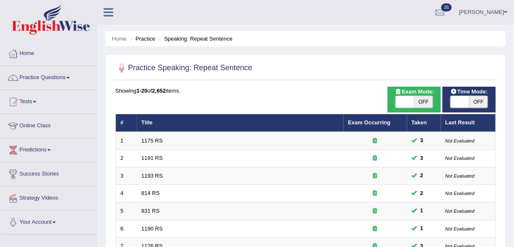
click at [149, 140] on link "1175 RS" at bounding box center [153, 140] width 22 height 6
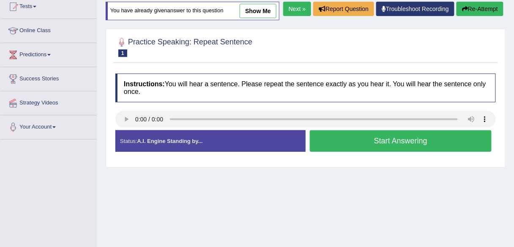
scroll to position [102, 0]
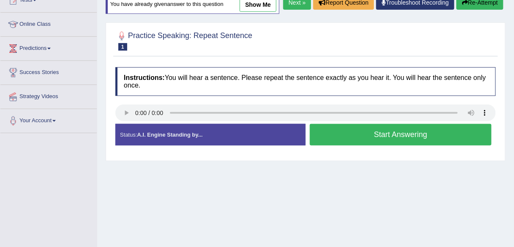
click at [295, 10] on link "Next »" at bounding box center [297, 2] width 28 height 14
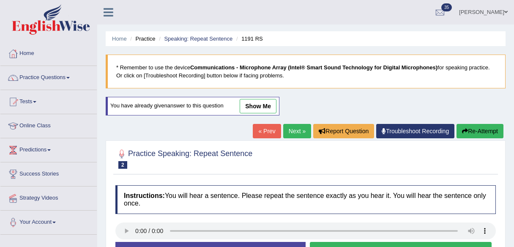
click at [287, 133] on link "Next »" at bounding box center [297, 131] width 28 height 14
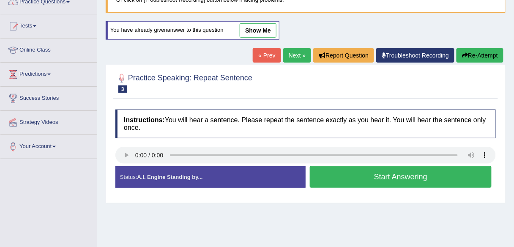
scroll to position [68, 0]
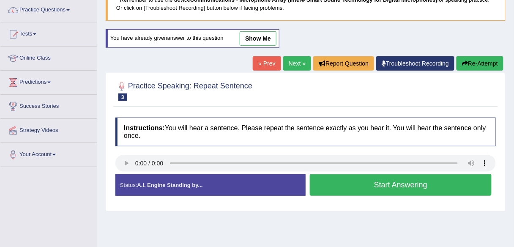
click at [303, 65] on link "Next »" at bounding box center [297, 63] width 28 height 14
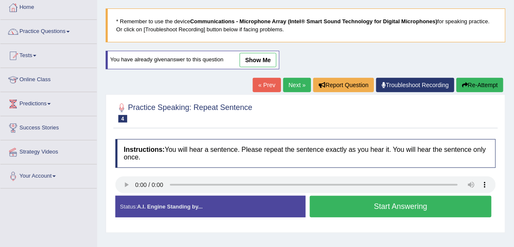
scroll to position [34, 0]
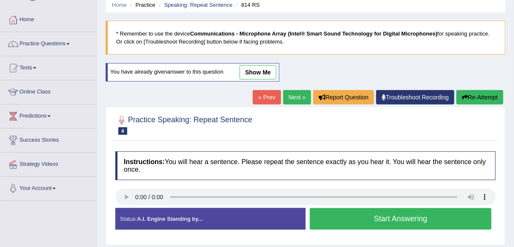
click at [299, 95] on link "Next »" at bounding box center [297, 97] width 28 height 14
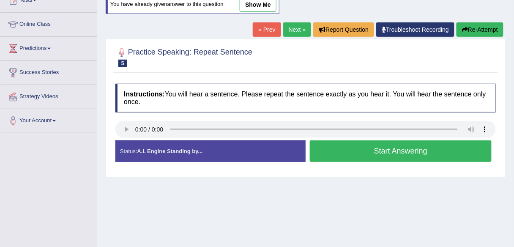
click at [178, 82] on div "Instructions: You will hear a sentence. Please repeat the sentence exactly as y…" at bounding box center [305, 126] width 385 height 93
click at [344, 154] on button "Start Answering" at bounding box center [401, 151] width 182 height 22
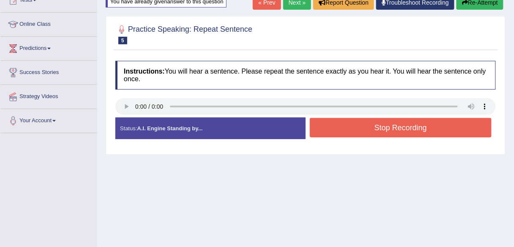
click at [336, 126] on button "Stop Recording" at bounding box center [401, 127] width 182 height 19
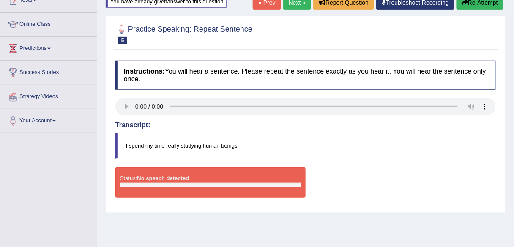
click at [296, 8] on link "Next »" at bounding box center [297, 2] width 28 height 14
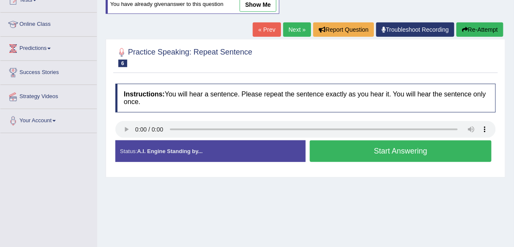
click at [352, 147] on button "Start Answering" at bounding box center [401, 151] width 182 height 22
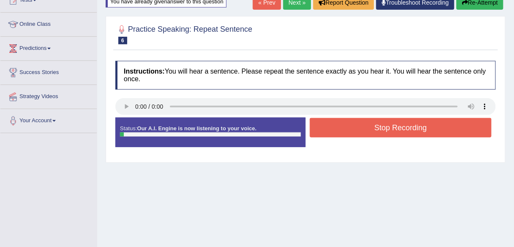
click at [351, 135] on button "Stop Recording" at bounding box center [401, 127] width 182 height 19
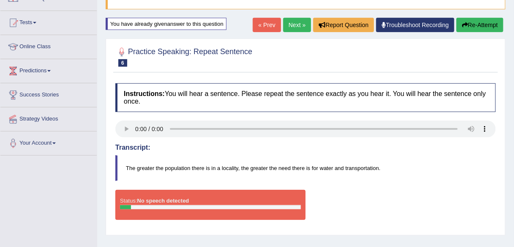
scroll to position [68, 0]
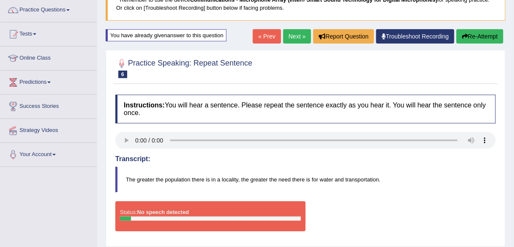
click at [302, 34] on link "Next »" at bounding box center [297, 36] width 28 height 14
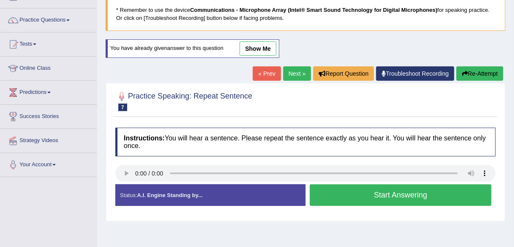
scroll to position [34, 0]
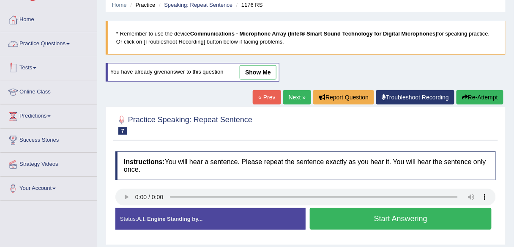
drag, startPoint x: 77, startPoint y: 44, endPoint x: 77, endPoint y: 48, distance: 4.7
click at [77, 44] on link "Practice Questions" at bounding box center [48, 42] width 96 height 21
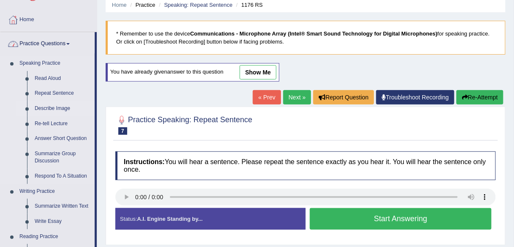
click at [61, 108] on link "Describe Image" at bounding box center [63, 108] width 64 height 15
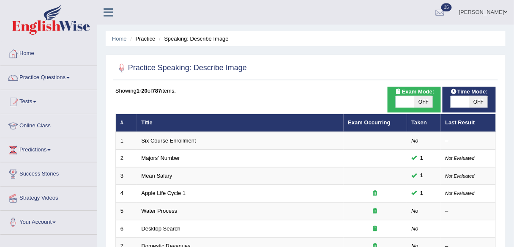
click at [425, 102] on span "OFF" at bounding box center [423, 102] width 19 height 12
checkbox input "true"
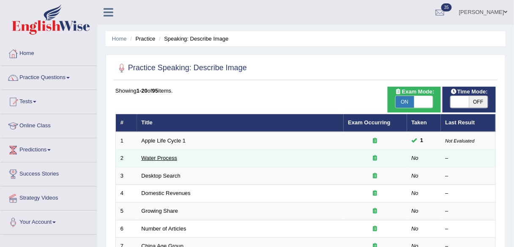
click at [159, 159] on link "Water Process" at bounding box center [160, 158] width 36 height 6
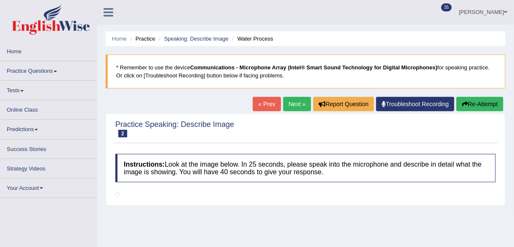
click at [302, 104] on link "Next »" at bounding box center [297, 104] width 28 height 14
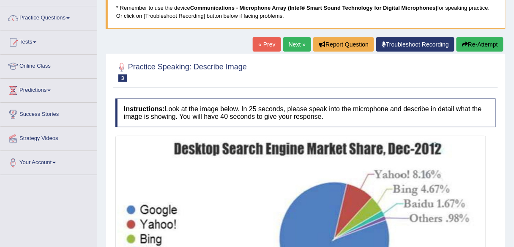
scroll to position [68, 0]
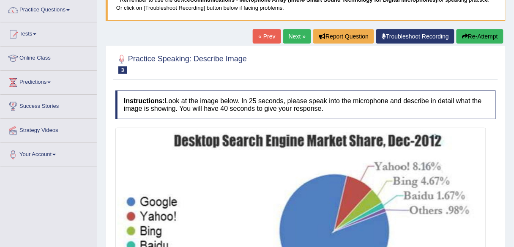
click at [296, 30] on link "Next »" at bounding box center [297, 36] width 28 height 14
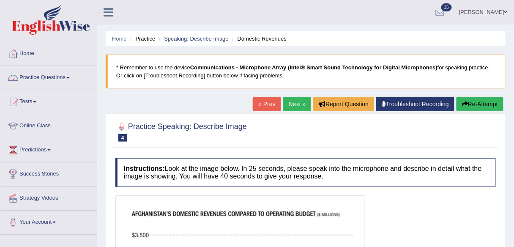
click at [74, 84] on link "Practice Questions" at bounding box center [48, 76] width 96 height 21
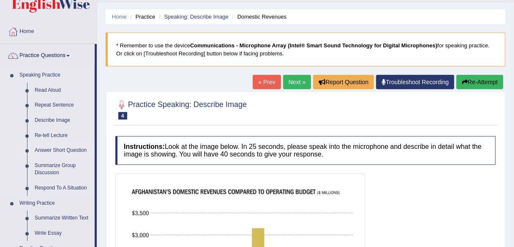
scroll to position [34, 0]
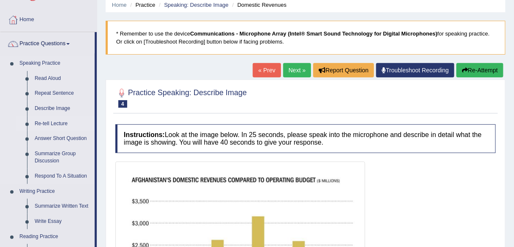
click at [61, 123] on link "Re-tell Lecture" at bounding box center [63, 123] width 64 height 15
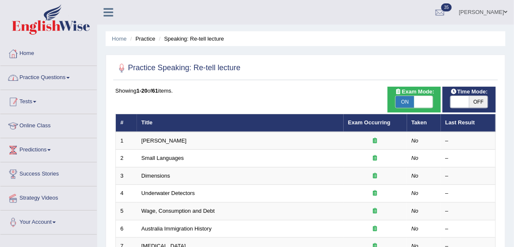
click at [47, 107] on link "Tests" at bounding box center [48, 100] width 96 height 21
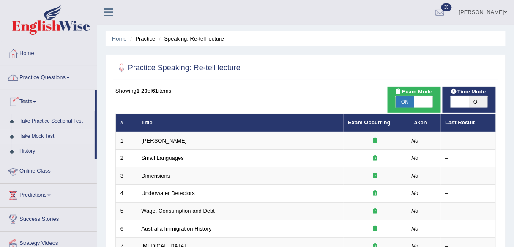
click at [54, 131] on link "Take Mock Test" at bounding box center [55, 136] width 79 height 15
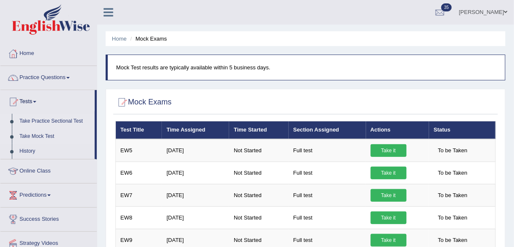
click at [64, 123] on link "Take Practice Sectional Test" at bounding box center [55, 121] width 79 height 15
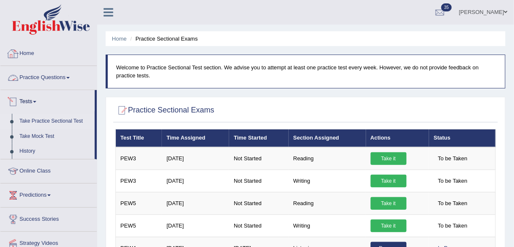
click at [40, 55] on link "Home" at bounding box center [48, 52] width 96 height 21
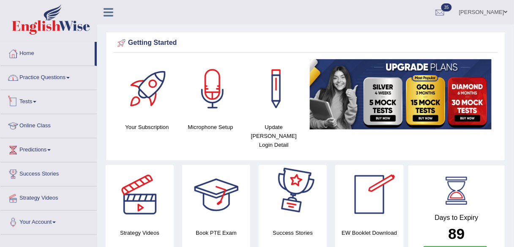
click at [64, 84] on link "Practice Questions" at bounding box center [48, 76] width 96 height 21
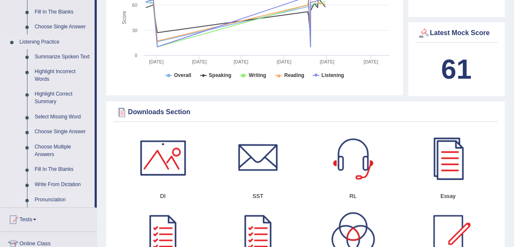
scroll to position [338, 0]
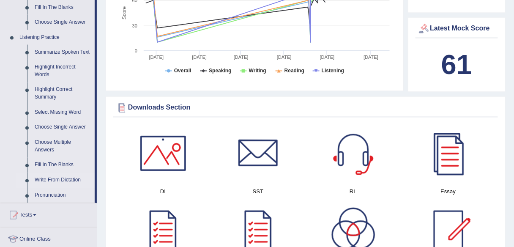
click at [52, 180] on link "Write From Dictation" at bounding box center [63, 180] width 64 height 15
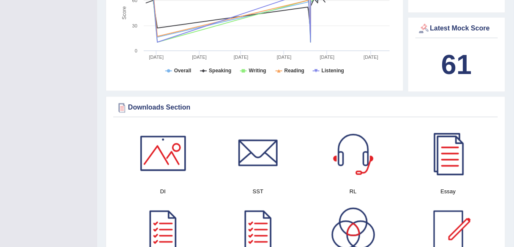
scroll to position [109, 0]
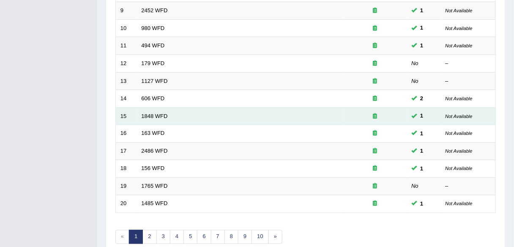
scroll to position [309, 0]
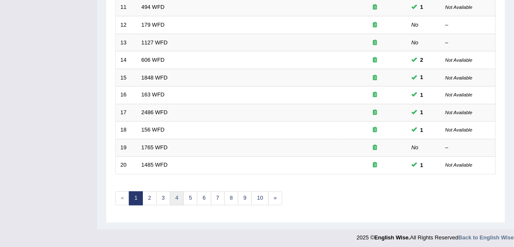
click at [170, 193] on link "4" at bounding box center [177, 199] width 14 height 14
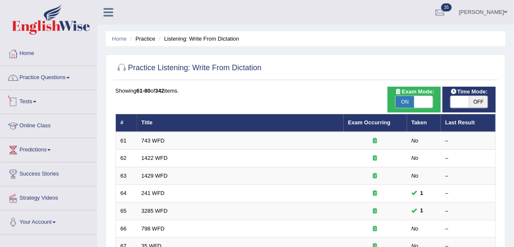
click at [66, 79] on link "Practice Questions" at bounding box center [48, 76] width 96 height 21
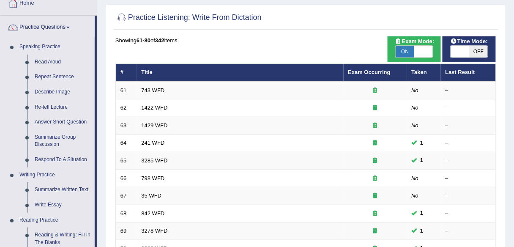
scroll to position [34, 0]
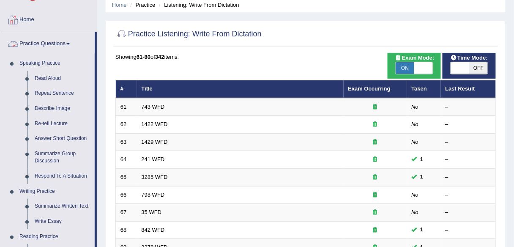
click at [49, 22] on link "Home" at bounding box center [48, 18] width 96 height 21
